Goal: Task Accomplishment & Management: Complete application form

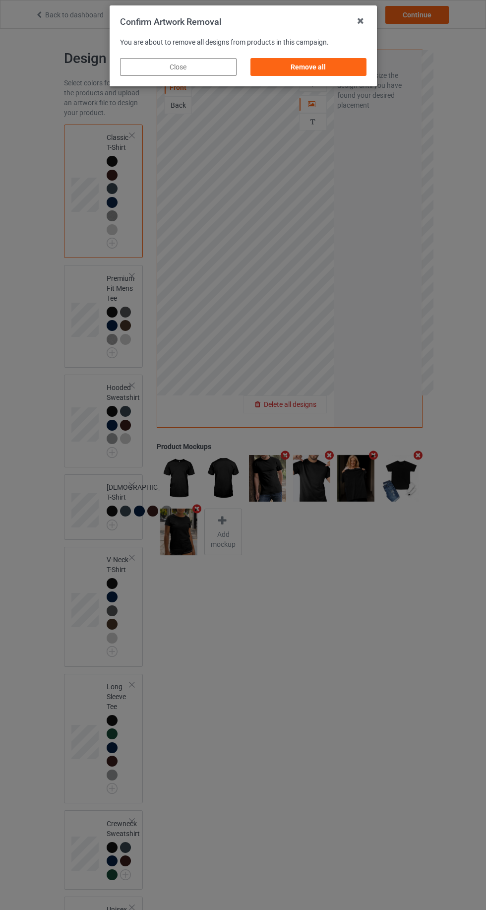
click at [325, 63] on div "Remove all" at bounding box center [308, 67] width 117 height 18
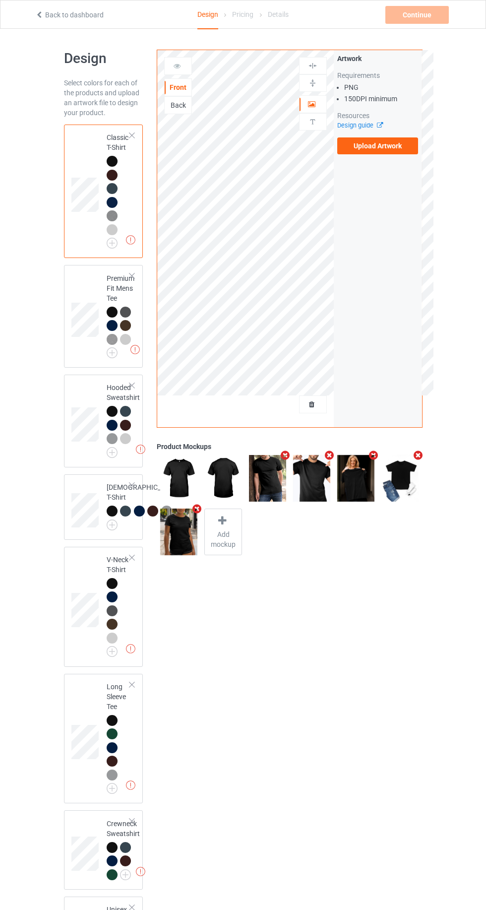
click at [382, 146] on label "Upload Artwork" at bounding box center [377, 145] width 81 height 17
click at [0, 0] on input "Upload Artwork" at bounding box center [0, 0] width 0 height 0
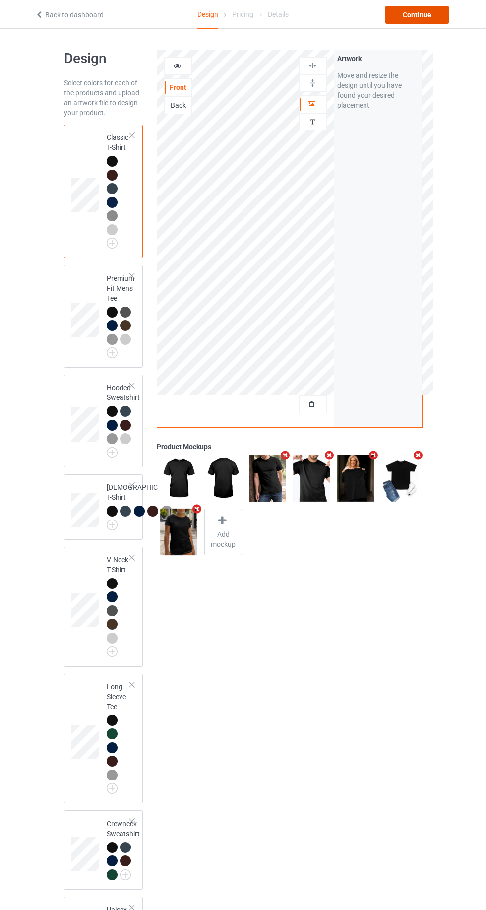
click at [419, 15] on div "Continue" at bounding box center [418, 15] width 64 height 18
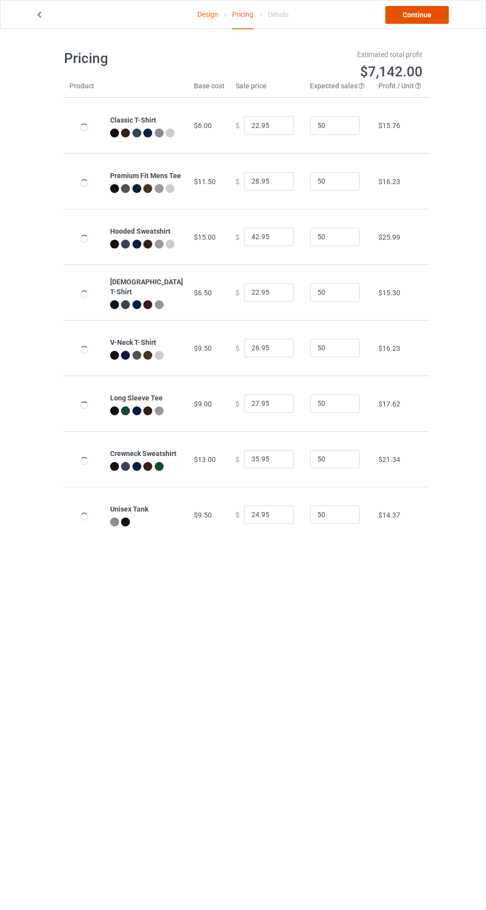
click at [438, 14] on link "Continue" at bounding box center [418, 15] width 64 height 18
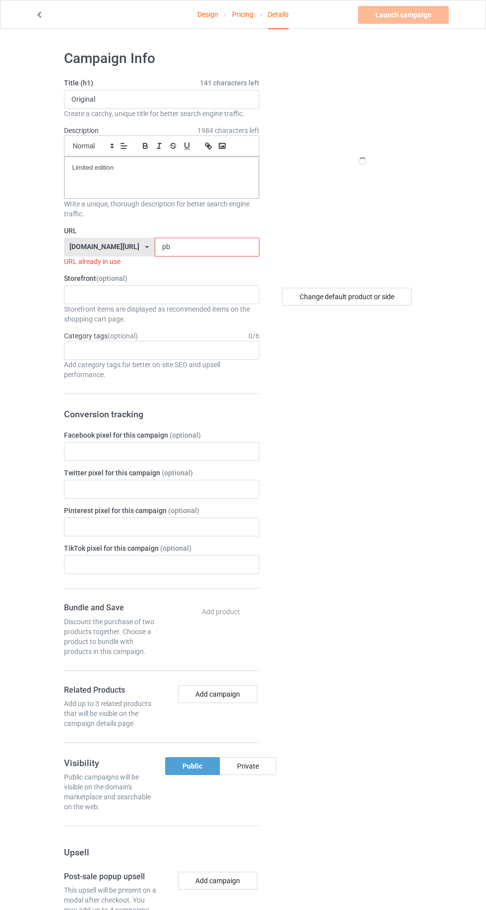
click at [184, 230] on label "URL" at bounding box center [161, 231] width 195 height 10
click at [204, 230] on label "URL" at bounding box center [161, 231] width 195 height 10
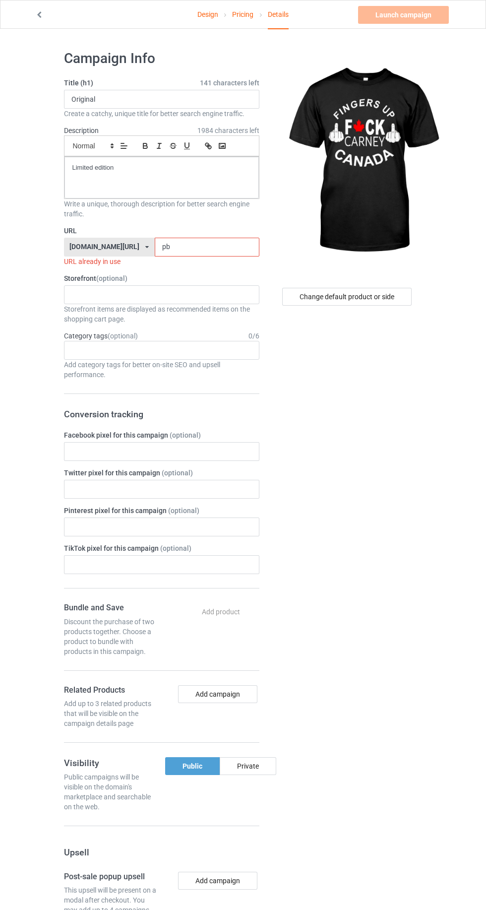
click at [192, 245] on input "pb" at bounding box center [207, 247] width 105 height 19
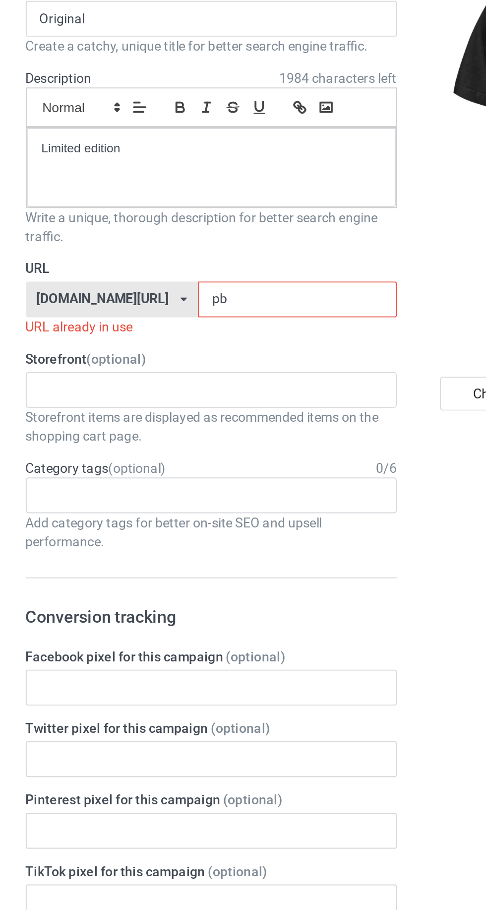
type input "pbx"
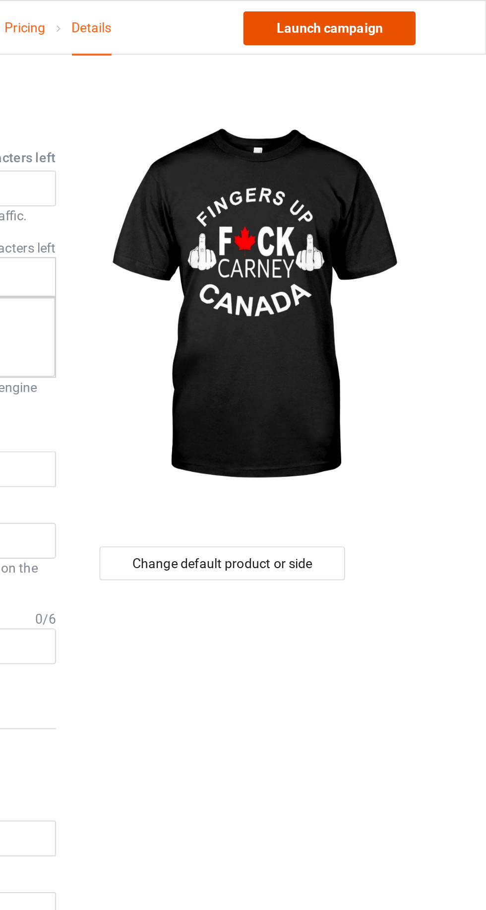
click at [418, 15] on link "Launch campaign" at bounding box center [403, 15] width 91 height 18
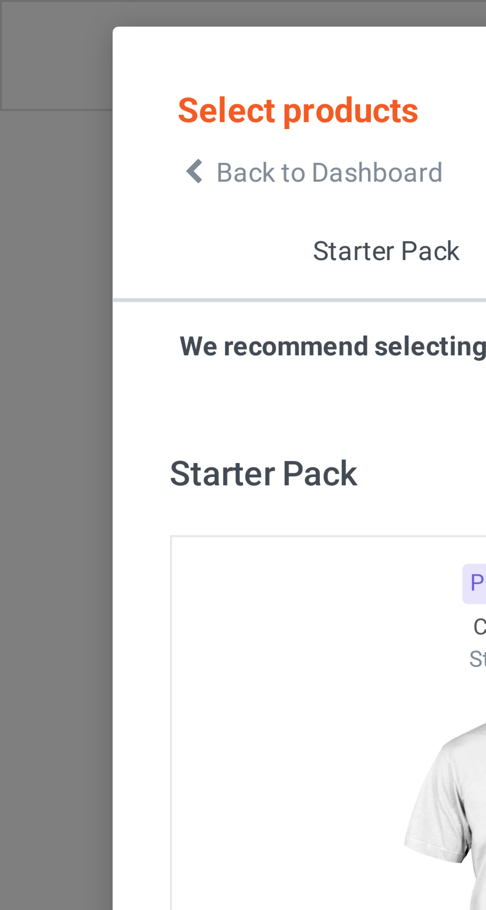
click at [47, 44] on icon at bounding box center [50, 44] width 8 height 7
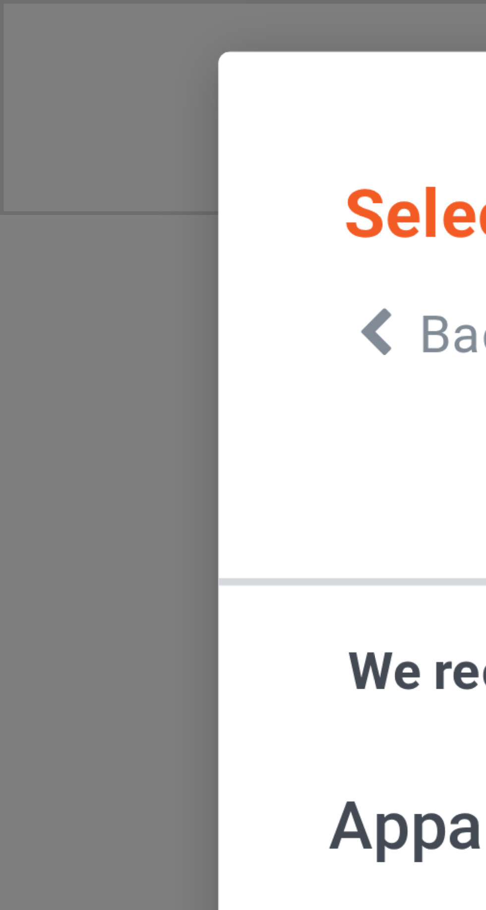
scroll to position [1, 0]
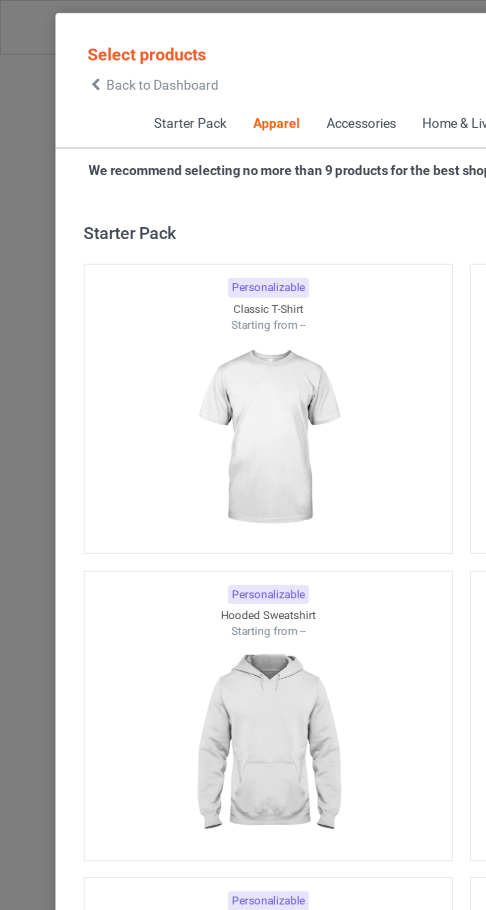
click at [53, 47] on icon at bounding box center [50, 44] width 8 height 7
